Goal: Book appointment/travel/reservation

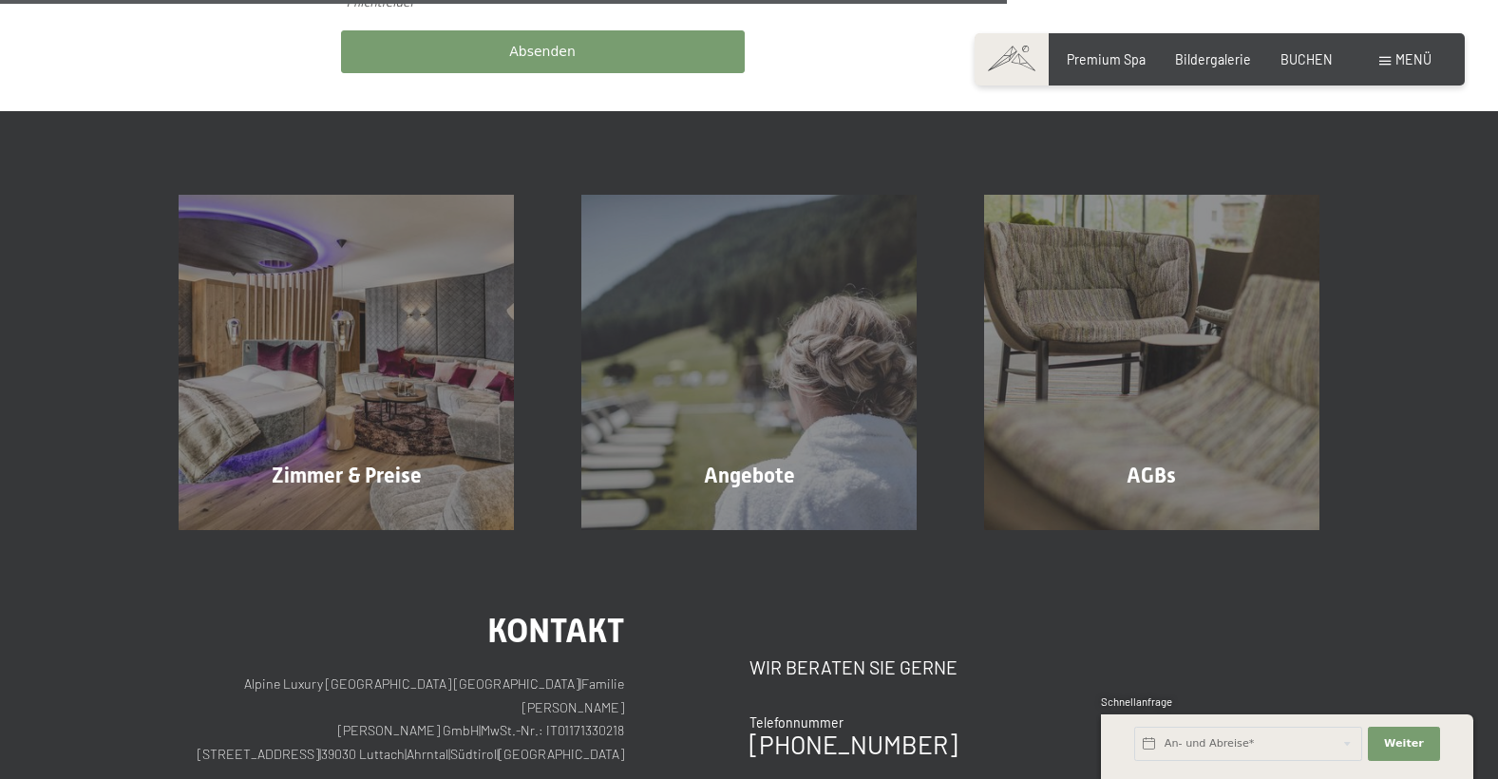
scroll to position [1140, 0]
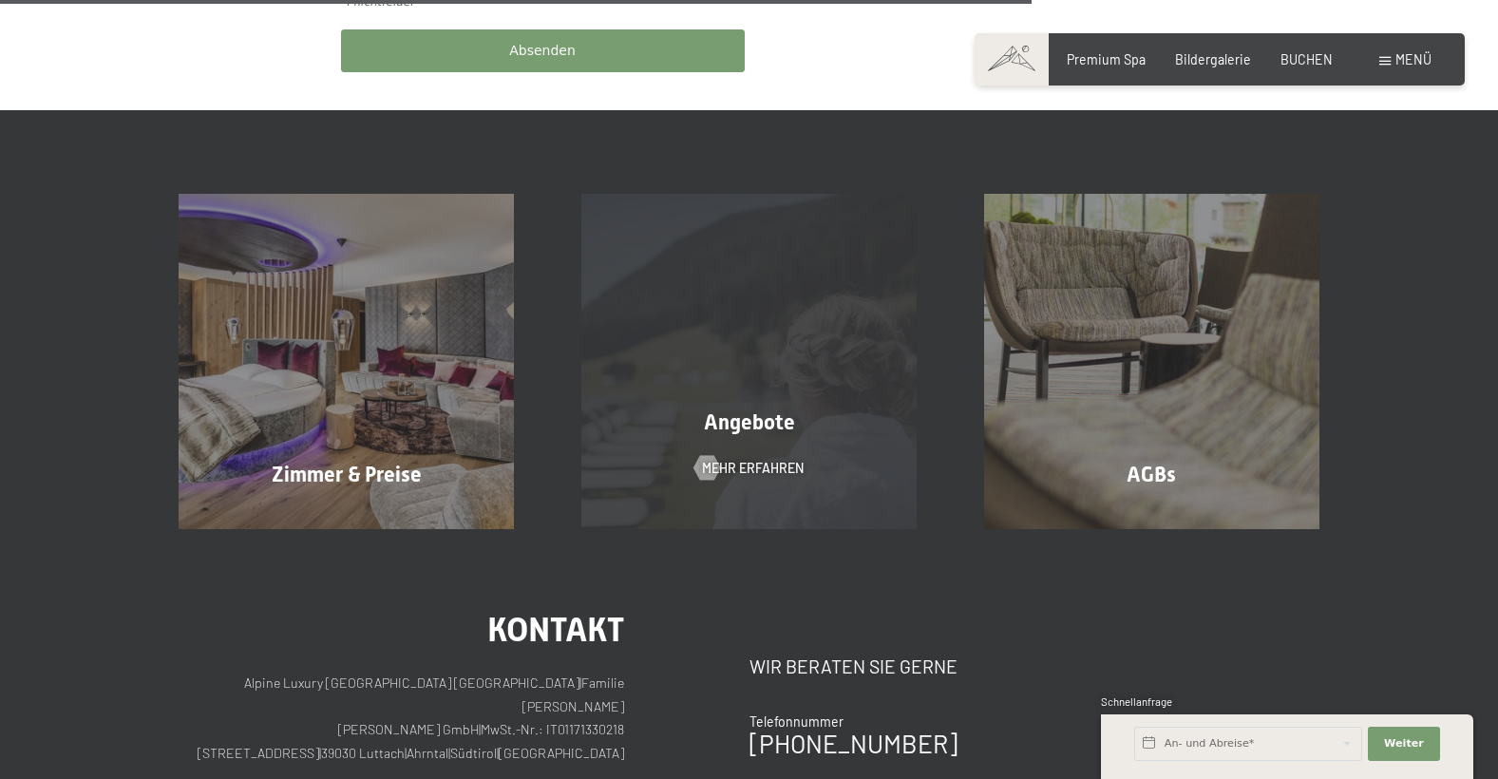
click at [780, 414] on div "Angebote" at bounding box center [749, 423] width 403 height 29
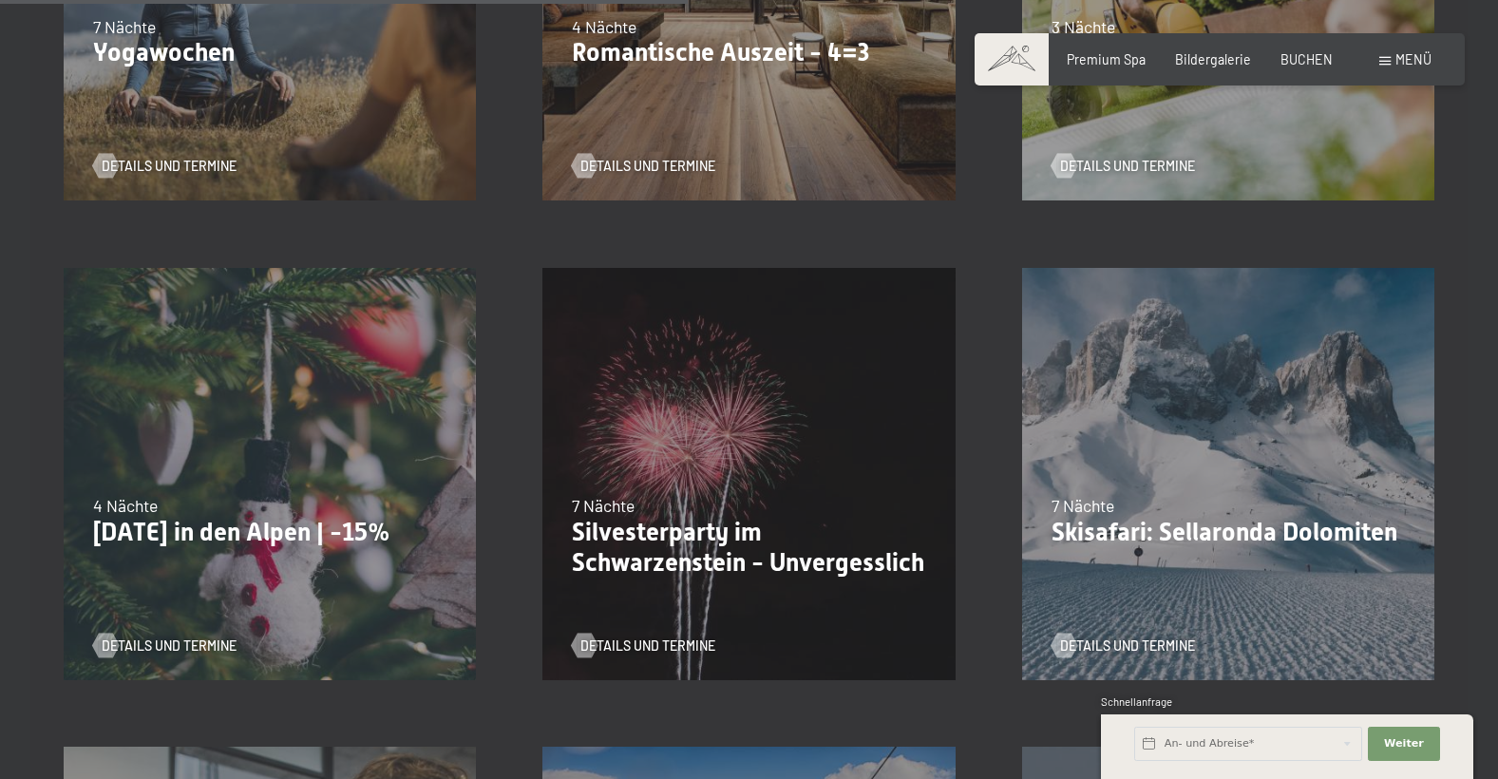
scroll to position [1805, 0]
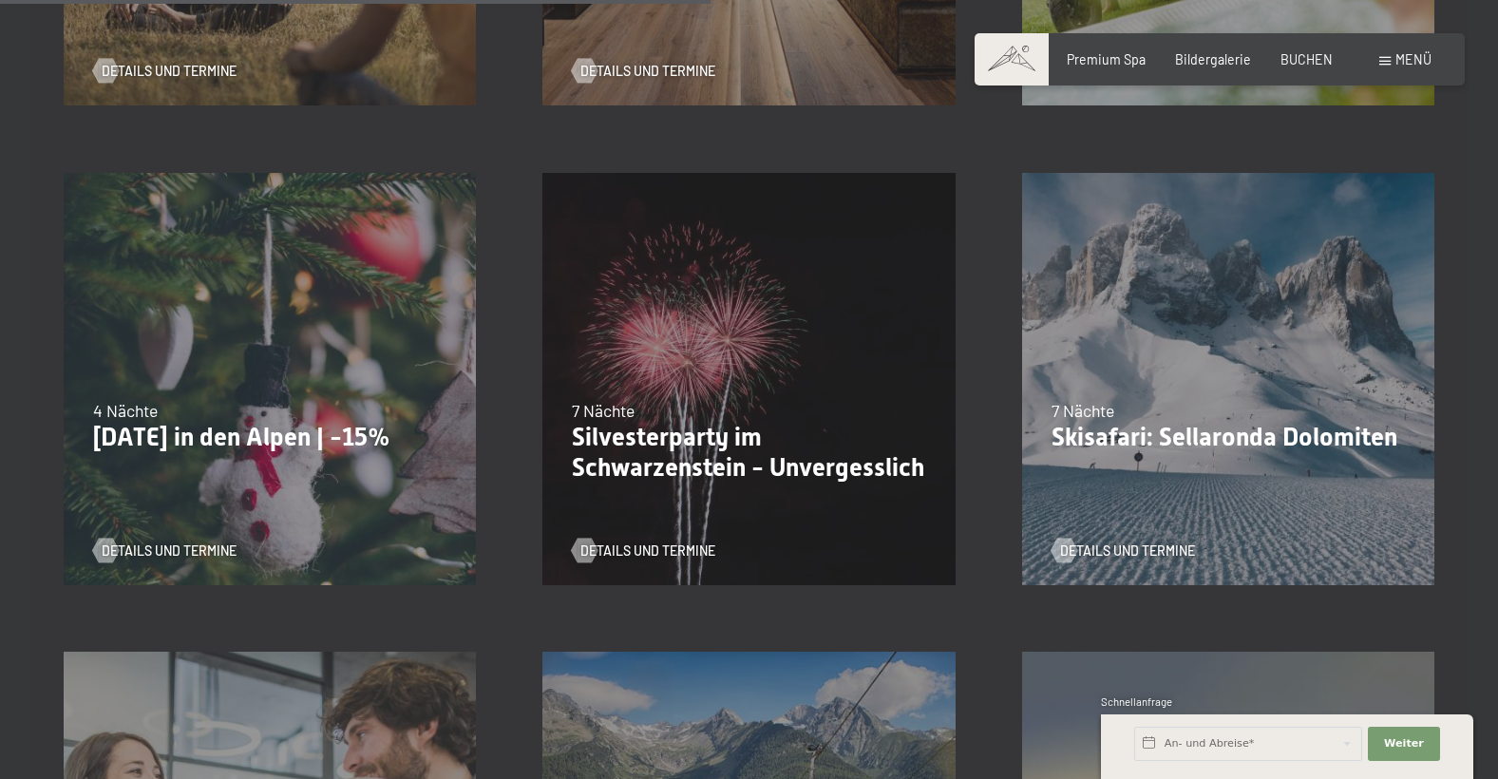
click at [1236, 398] on div "24.01.–[DATE] 7 Nächte Skisafari: Sellaronda Dolomiten Details und Termine" at bounding box center [1229, 379] width 480 height 480
click at [1143, 551] on span "Details und Termine" at bounding box center [1146, 551] width 135 height 19
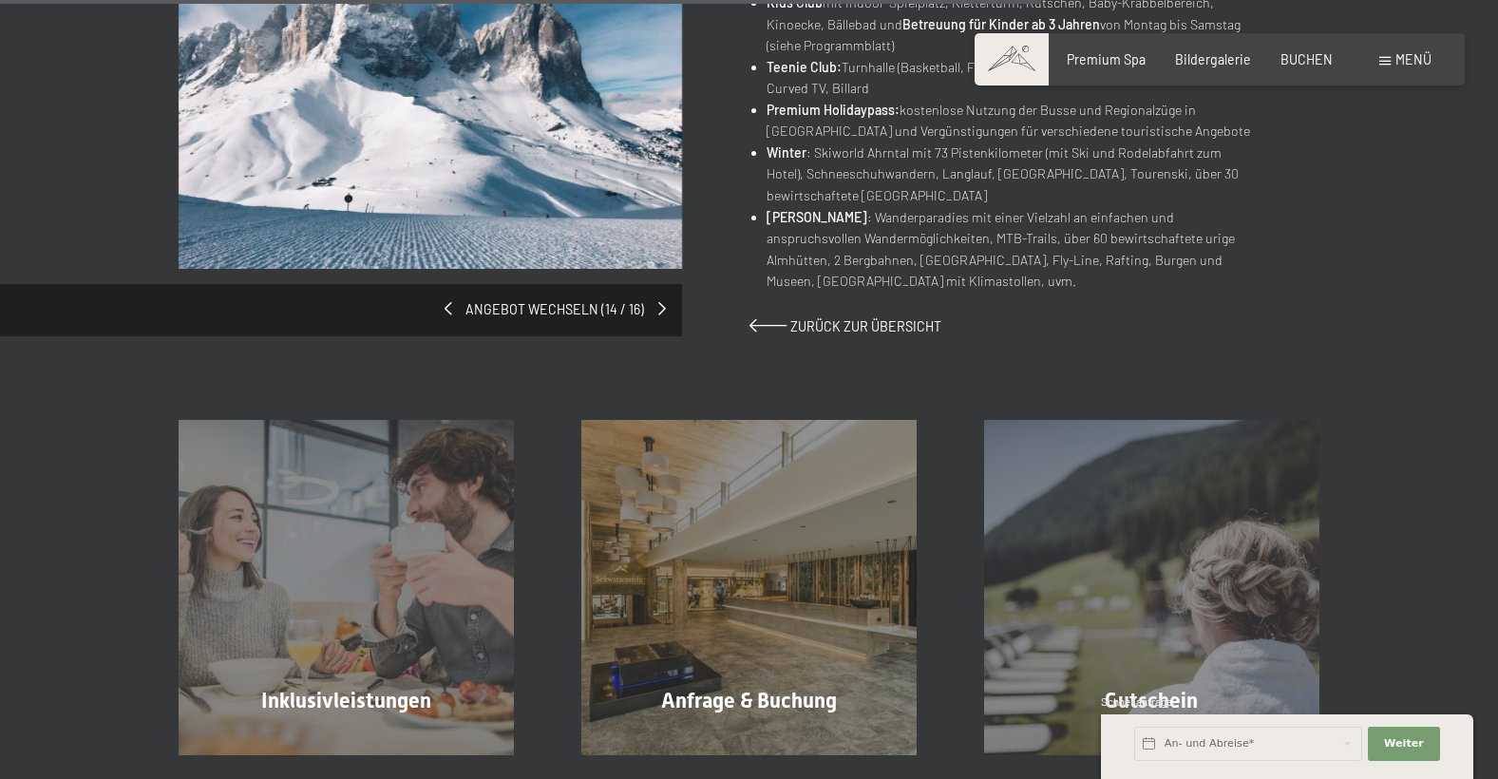
scroll to position [1425, 0]
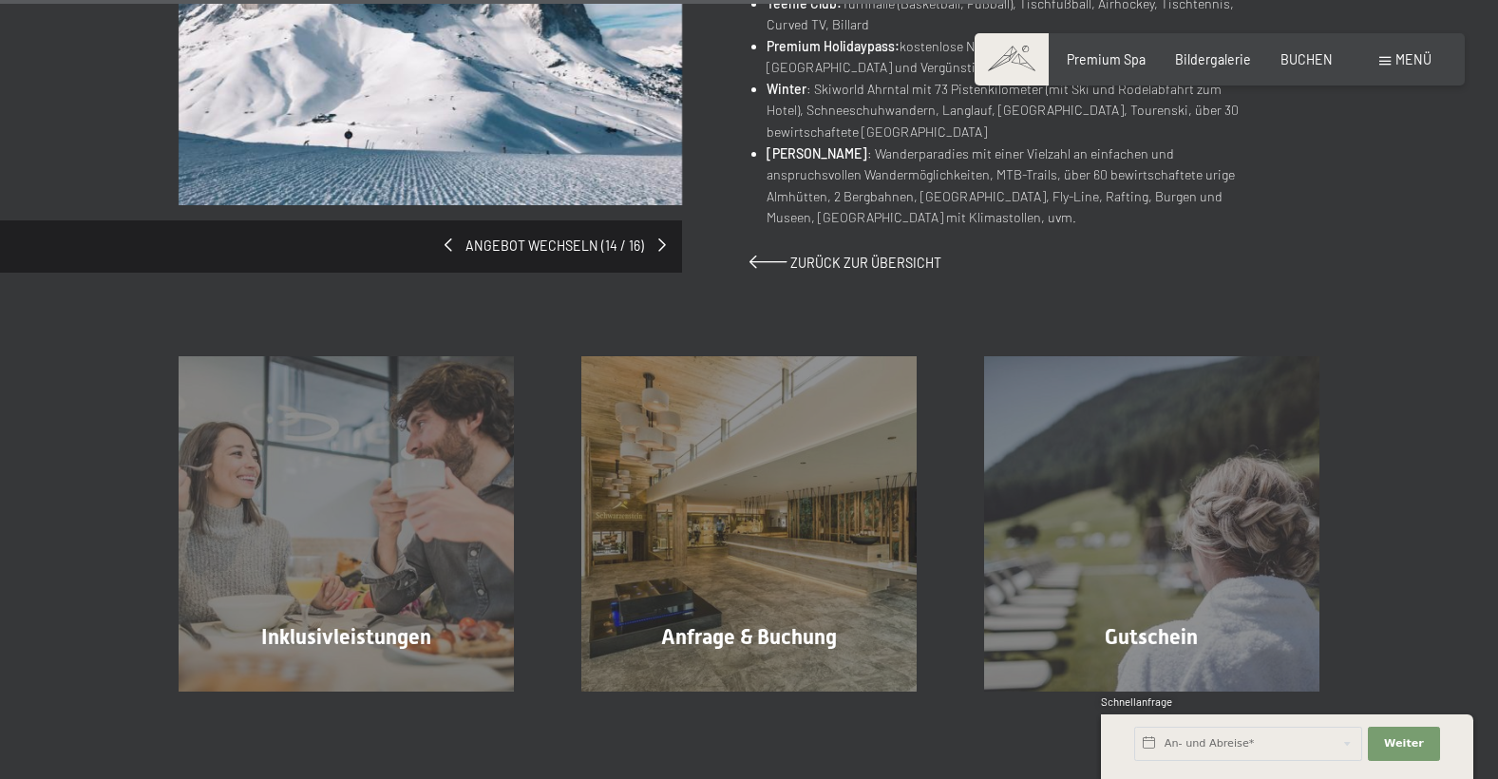
click at [557, 245] on div "Angebot wechseln (14 / 16)" at bounding box center [464, 97] width 571 height 351
drag, startPoint x: 460, startPoint y: 244, endPoint x: 452, endPoint y: 256, distance: 13.7
click at [651, 289] on div "Inklusivleistungen Mehr erfahren Anfrage & Buchung Mehr erfahren Gutschein Mehr…" at bounding box center [749, 482] width 1498 height 419
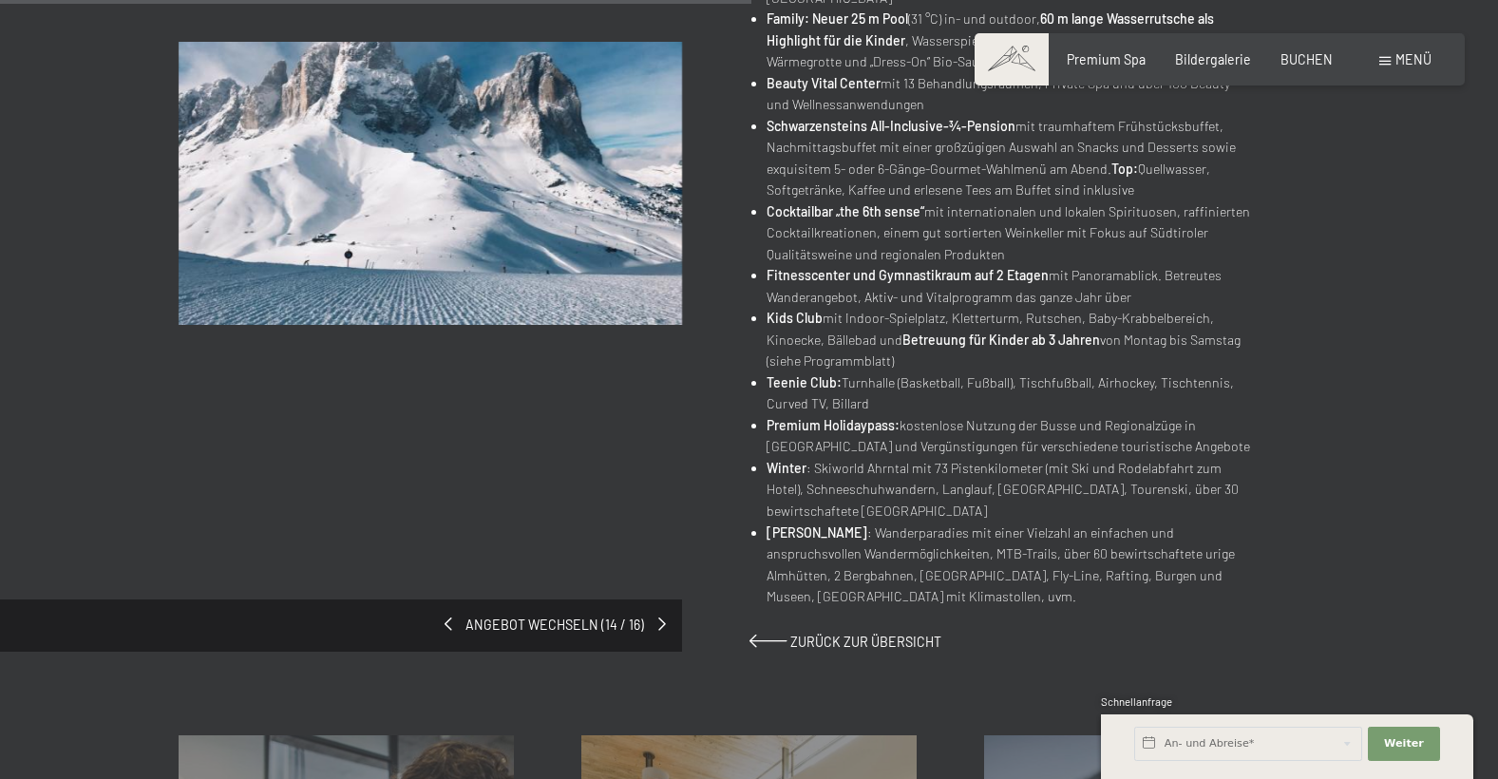
scroll to position [1045, 0]
click at [422, 200] on img at bounding box center [431, 183] width 504 height 283
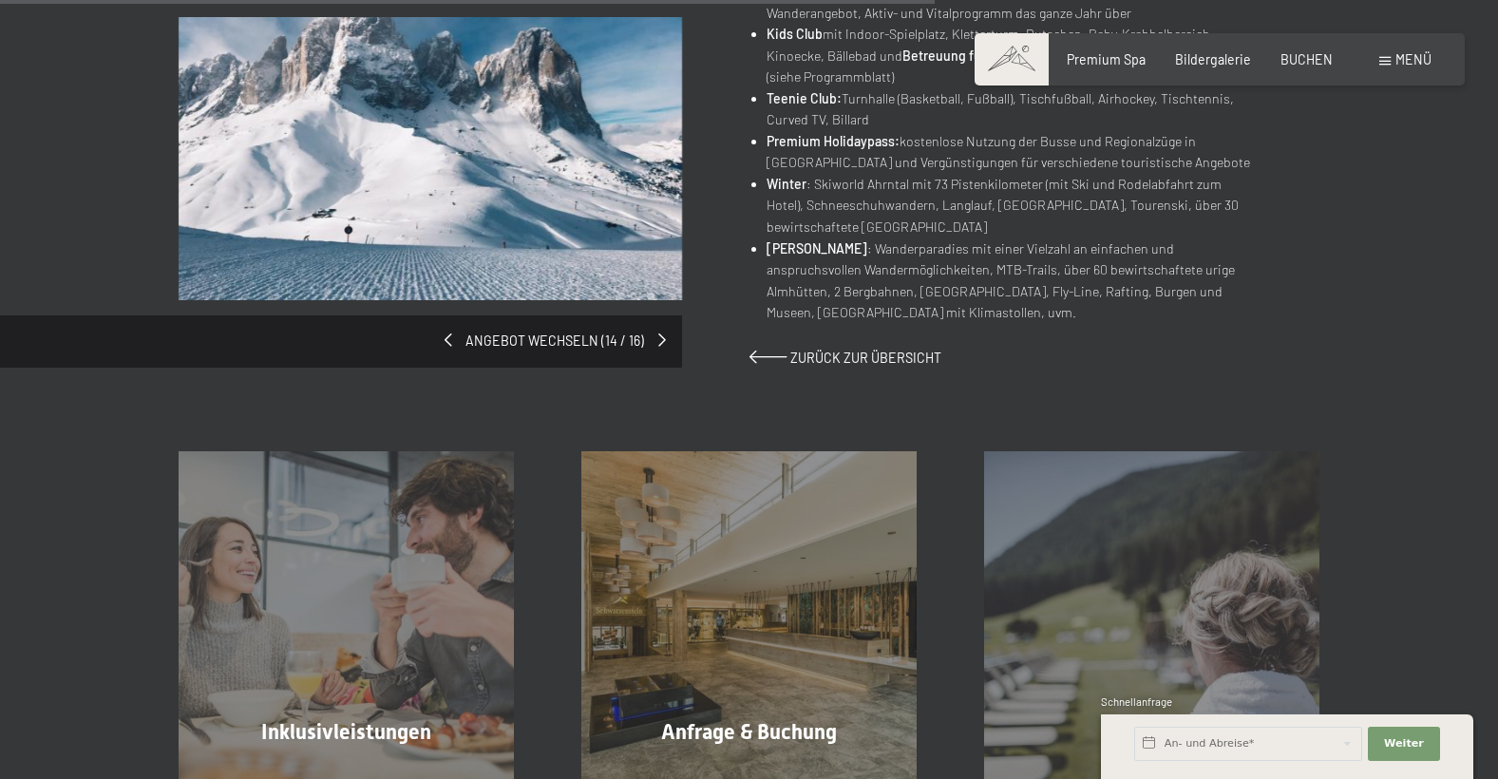
scroll to position [1235, 0]
